Goal: Task Accomplishment & Management: Manage account settings

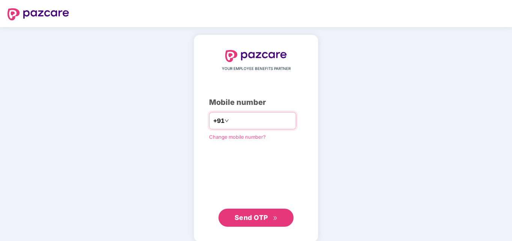
type input "*"
type input "**********"
click at [248, 212] on span "Send OTP" at bounding box center [255, 217] width 43 height 11
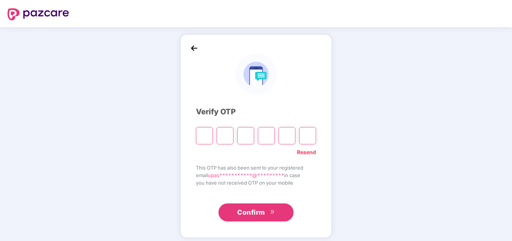
type input "*"
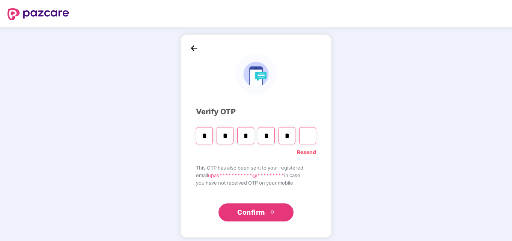
type input "*"
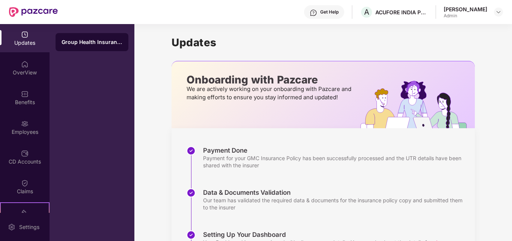
click at [90, 42] on div "Group Health Insurance" at bounding box center [92, 42] width 61 height 8
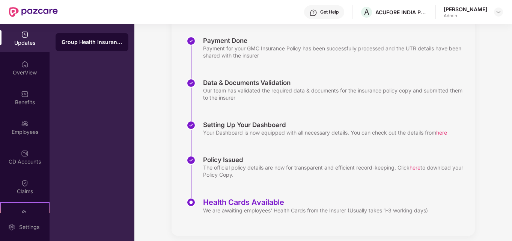
scroll to position [116, 0]
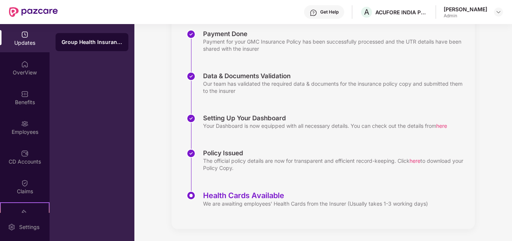
click at [418, 161] on span "here" at bounding box center [414, 160] width 11 height 6
click at [417, 161] on span "here" at bounding box center [414, 160] width 11 height 6
click at [420, 161] on span "here" at bounding box center [414, 160] width 11 height 6
click at [416, 160] on span "here" at bounding box center [414, 160] width 11 height 6
